Goal: Use online tool/utility: Utilize a website feature to perform a specific function

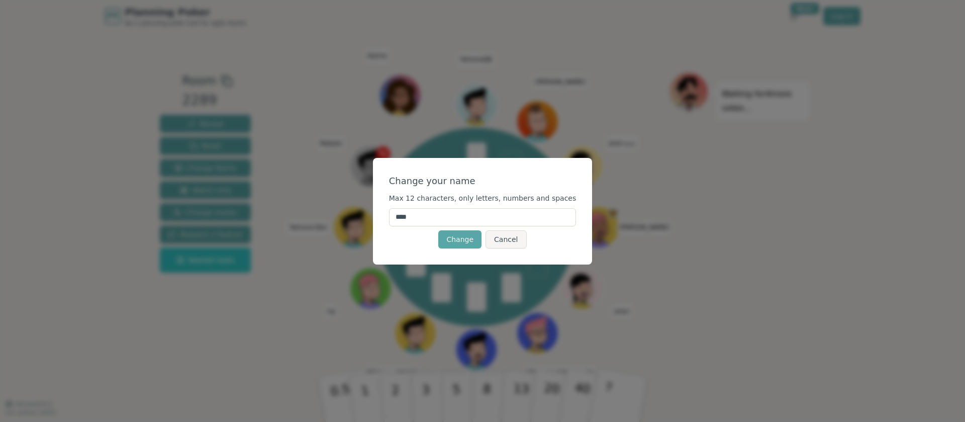
click at [422, 212] on input "****" at bounding box center [482, 217] width 187 height 18
type input "*****"
click button "Change" at bounding box center [459, 239] width 43 height 18
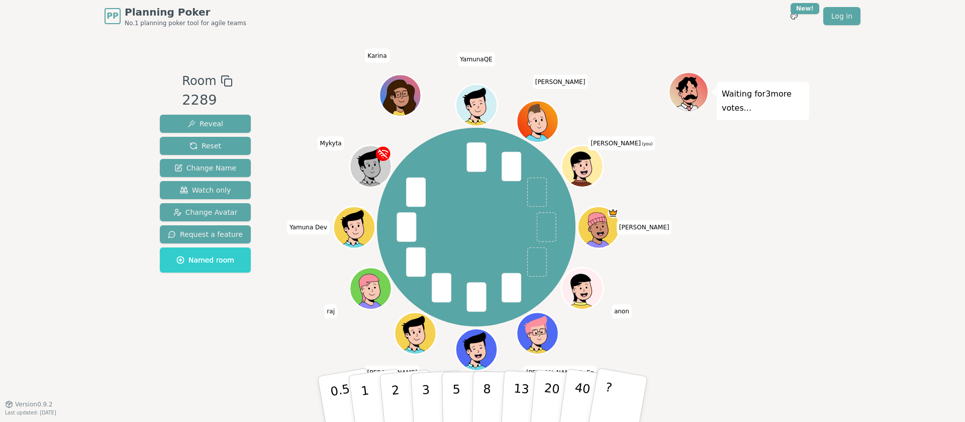
click at [460, 240] on div "[PERSON_NAME] anon [PERSON_NAME] DeEp Ganesh [PERSON_NAME] Yamuna Dev [PERSON_N…" at bounding box center [476, 227] width 199 height 199
click at [416, 403] on button "3" at bounding box center [437, 399] width 55 height 78
click at [575, 165] on icon at bounding box center [574, 168] width 7 height 6
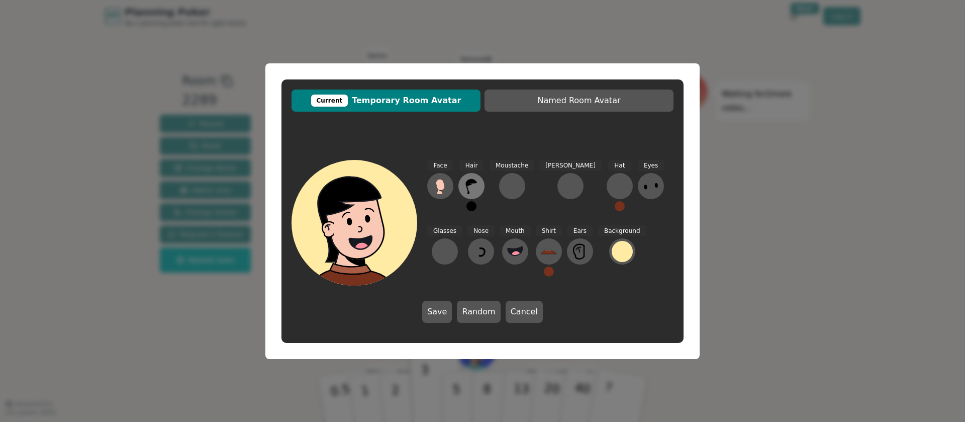
click at [468, 186] on icon at bounding box center [471, 186] width 16 height 16
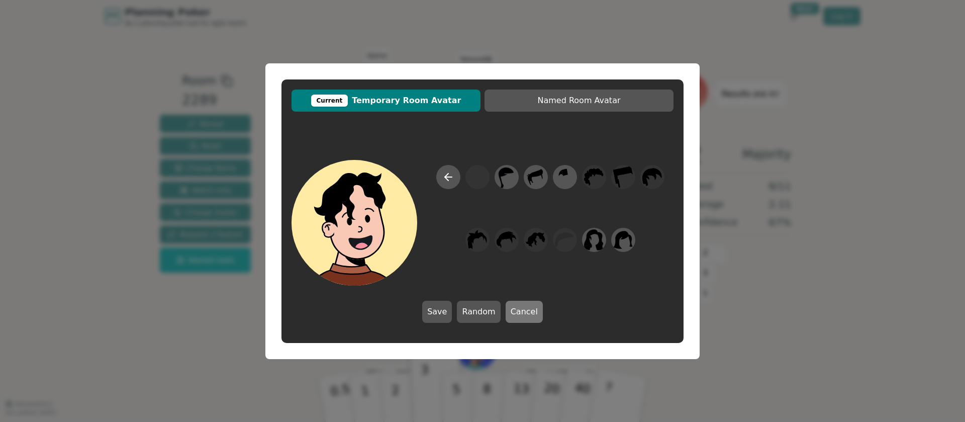
click at [521, 311] on button "Cancel" at bounding box center [524, 312] width 37 height 22
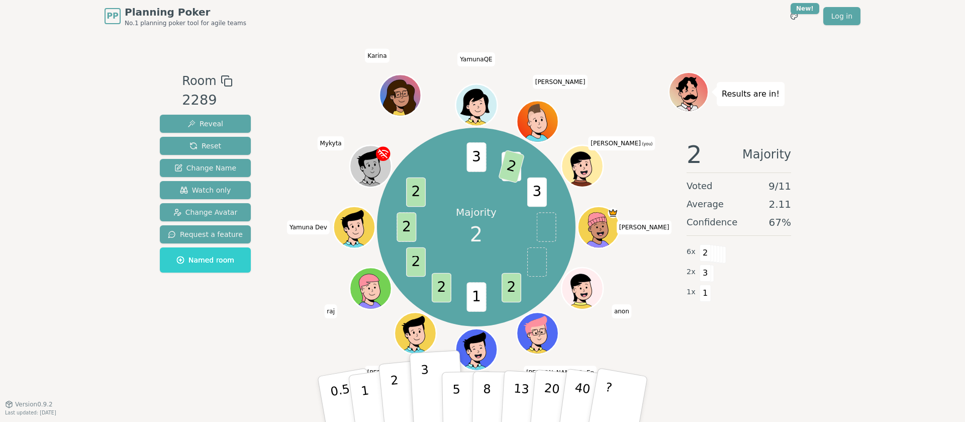
click at [400, 398] on button "2" at bounding box center [407, 399] width 57 height 80
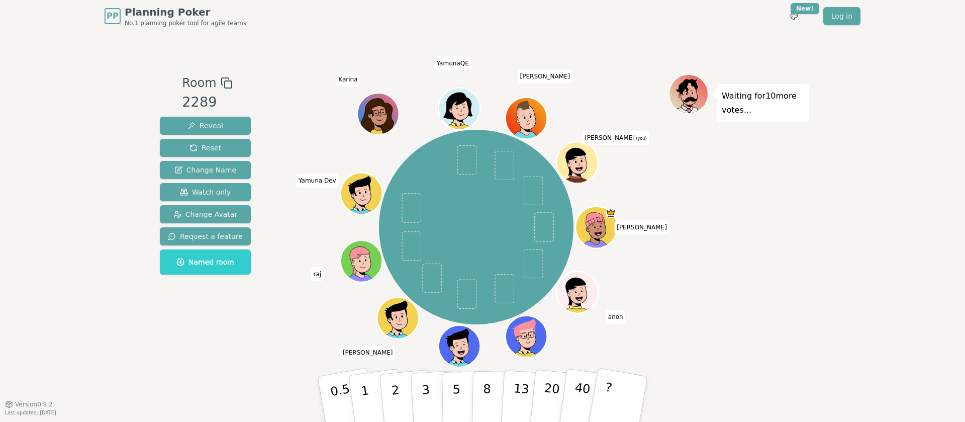
click at [571, 153] on icon at bounding box center [576, 160] width 20 height 27
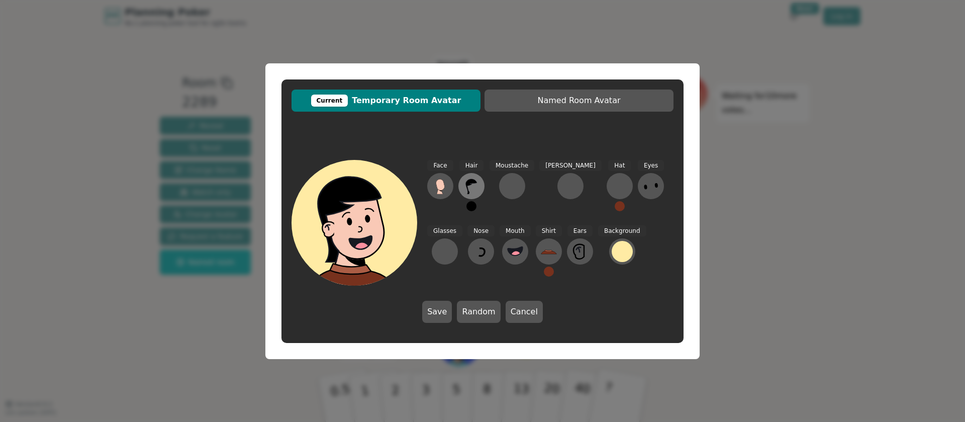
click at [467, 187] on icon at bounding box center [471, 186] width 11 height 15
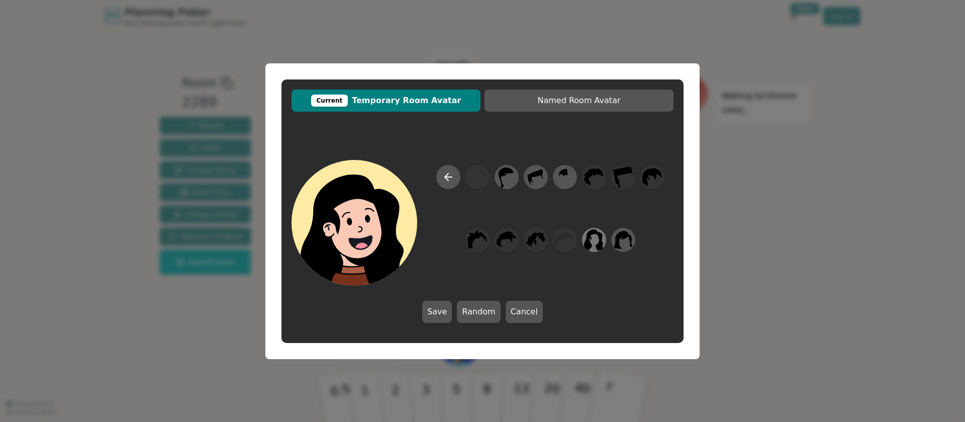
click at [597, 243] on icon at bounding box center [594, 239] width 20 height 23
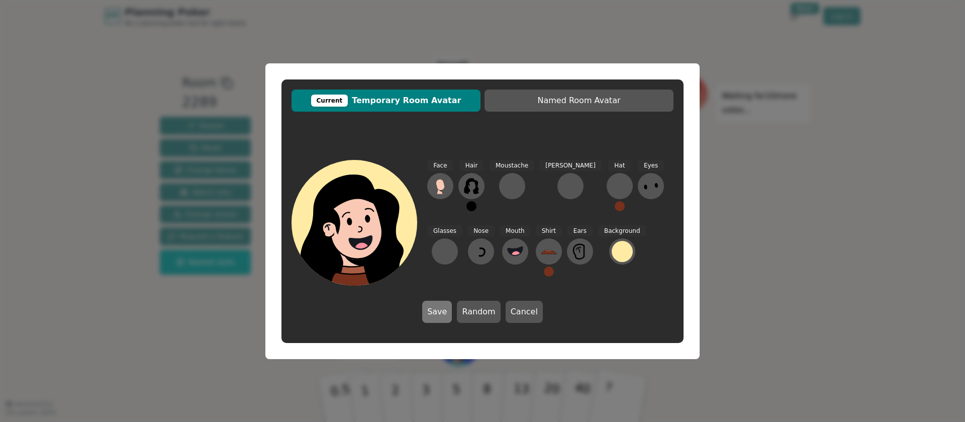
click at [440, 312] on button "Save" at bounding box center [437, 312] width 30 height 22
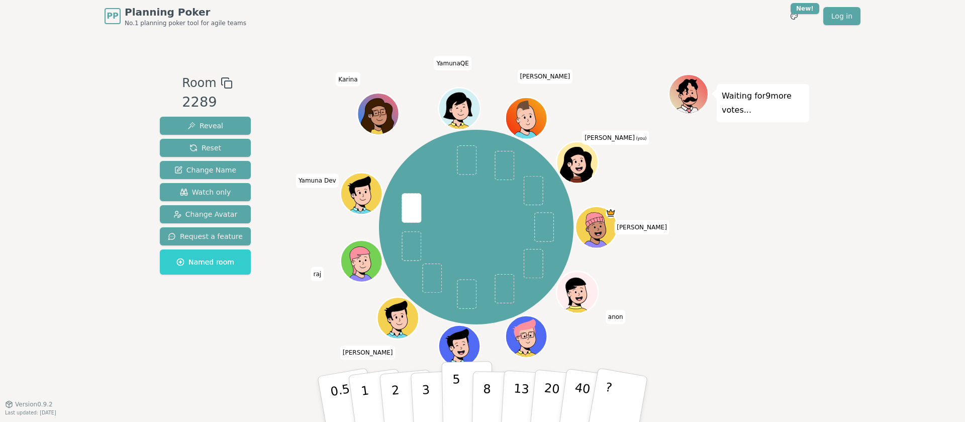
click at [455, 398] on p "5" at bounding box center [456, 399] width 9 height 54
click at [453, 390] on p "5" at bounding box center [456, 399] width 9 height 54
click at [713, 356] on div "Waiting for 7 more votes..." at bounding box center [739, 218] width 141 height 288
click at [794, 268] on div "Waiting for 6 more votes..." at bounding box center [739, 218] width 141 height 288
click at [579, 173] on div at bounding box center [578, 175] width 41 height 37
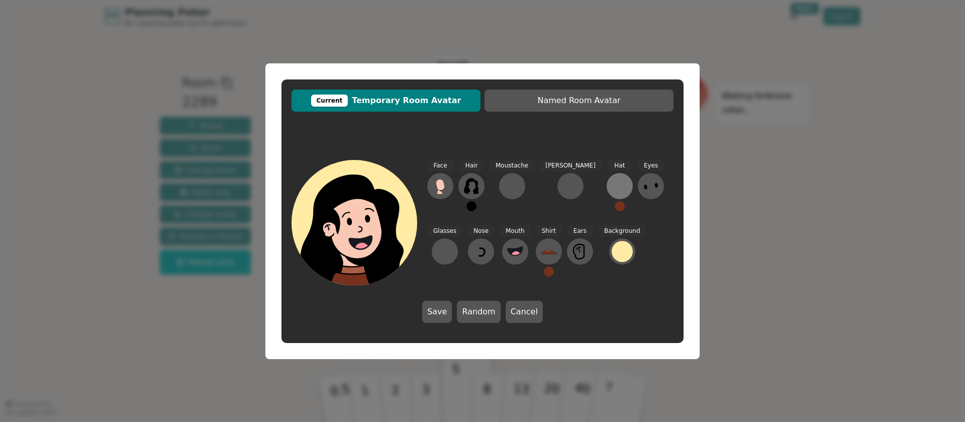
click at [612, 184] on div at bounding box center [620, 186] width 16 height 16
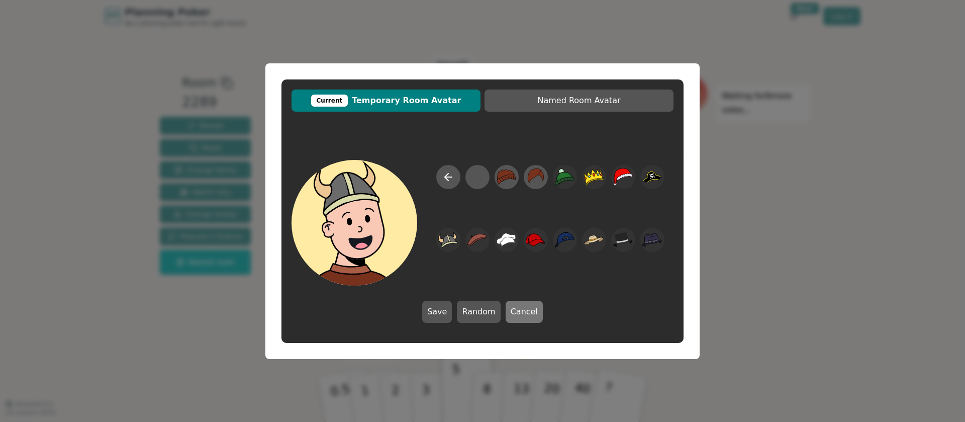
click at [525, 310] on button "Cancel" at bounding box center [524, 312] width 37 height 22
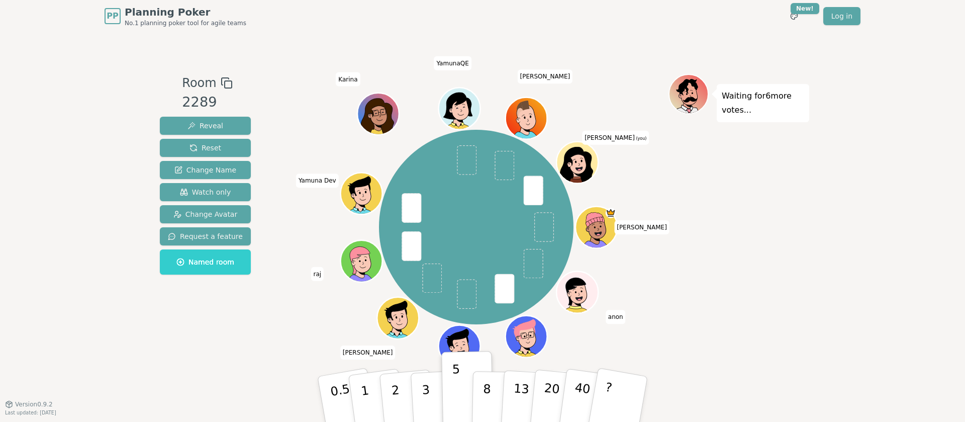
click at [583, 160] on icon at bounding box center [578, 161] width 41 height 5
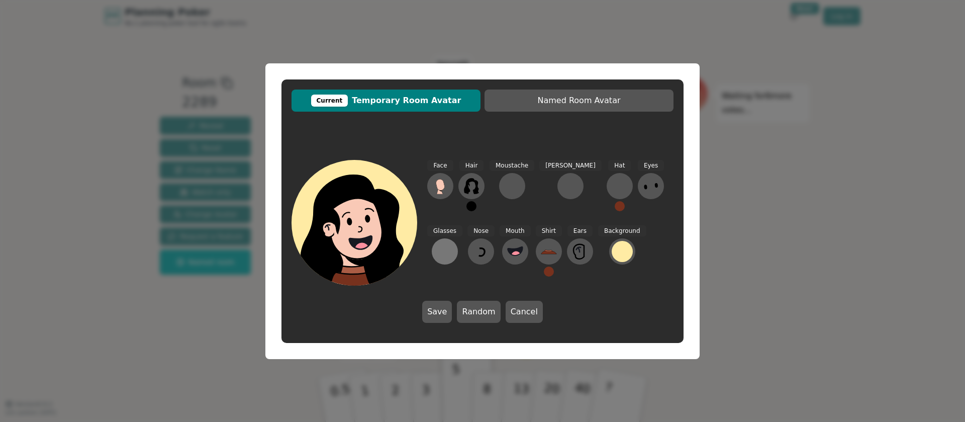
click at [453, 243] on div at bounding box center [445, 251] width 16 height 16
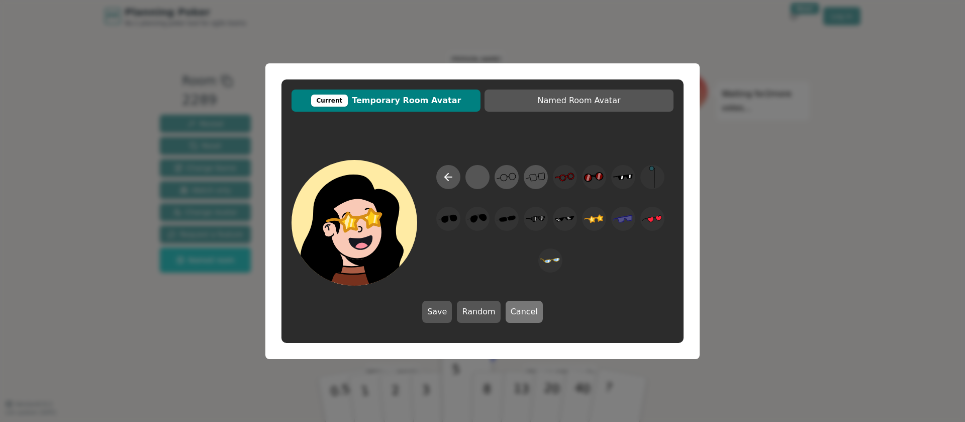
click at [520, 312] on button "Cancel" at bounding box center [524, 312] width 37 height 22
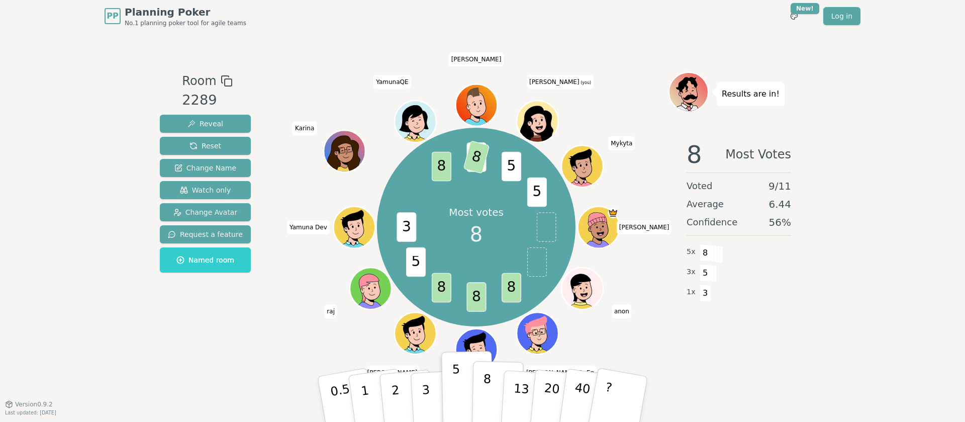
click at [484, 398] on p "8" at bounding box center [487, 398] width 9 height 54
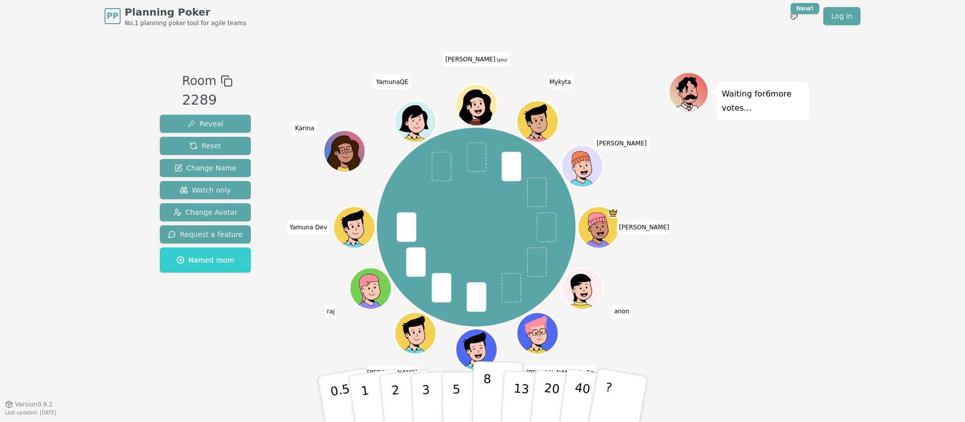
click at [483, 404] on p "8" at bounding box center [487, 398] width 9 height 54
